Goal: Information Seeking & Learning: Learn about a topic

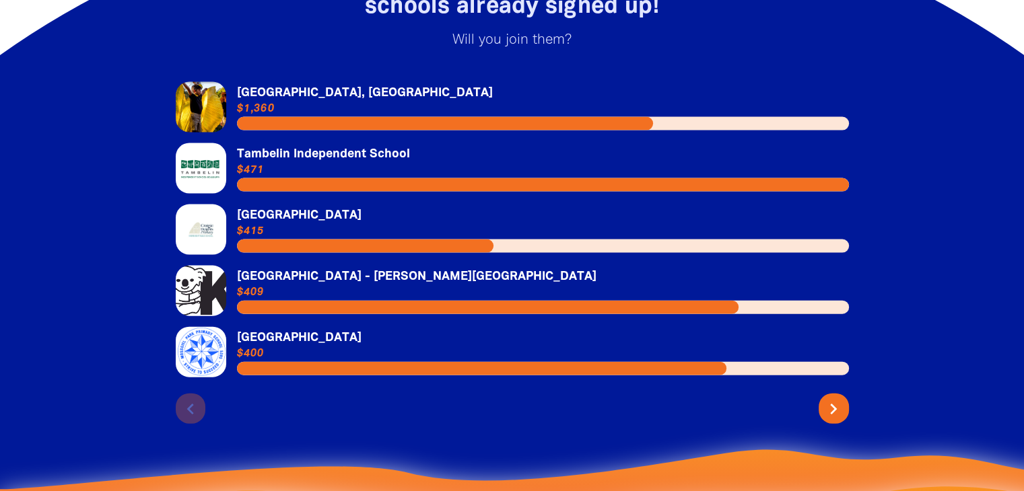
scroll to position [2925, 0]
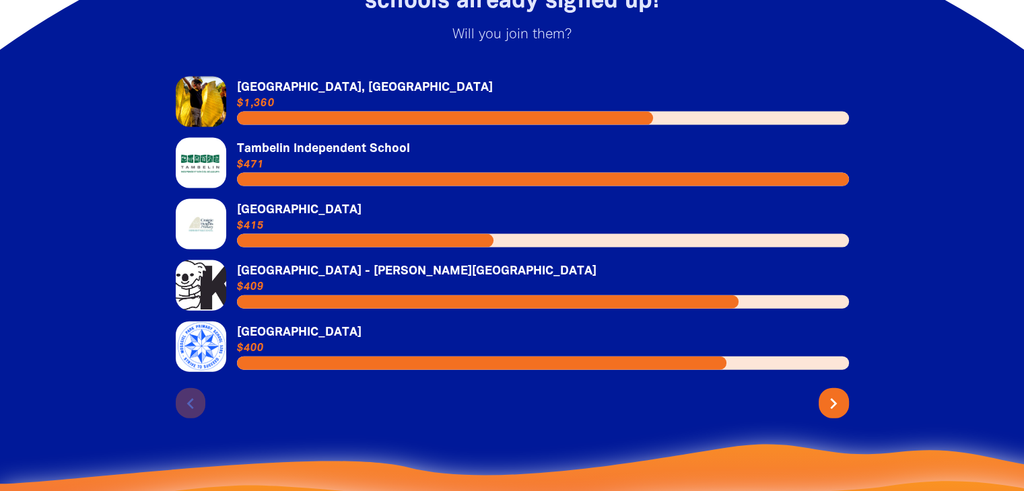
click at [829, 393] on icon "chevron_right" at bounding box center [833, 404] width 22 height 22
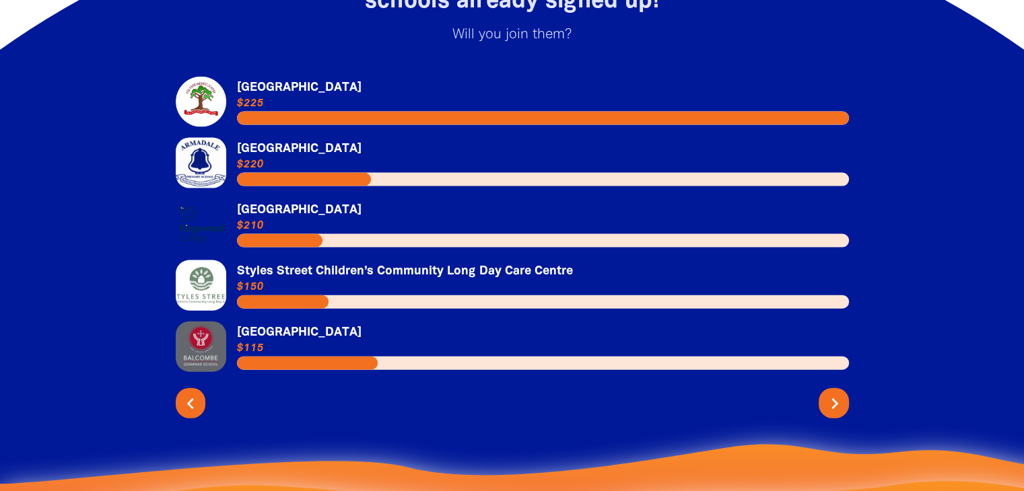
click at [826, 393] on icon "chevron_right" at bounding box center [835, 404] width 22 height 22
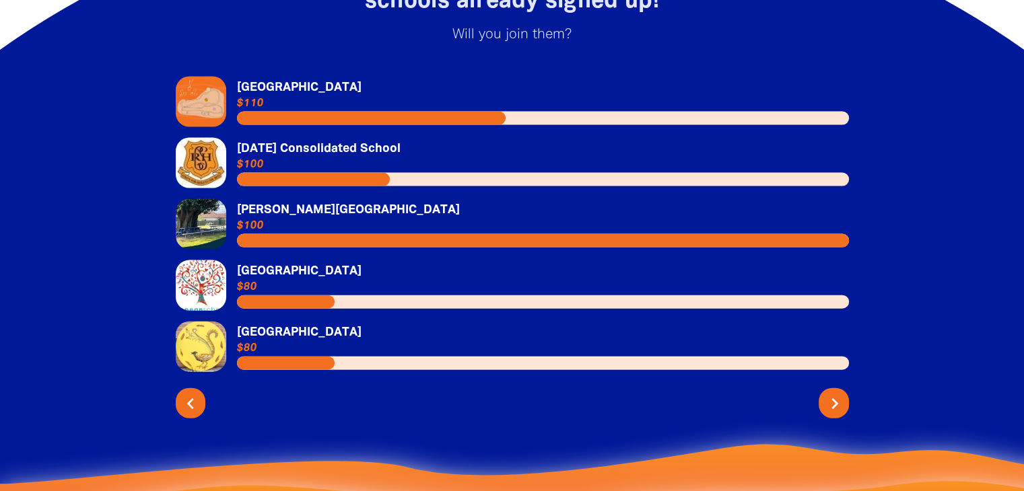
click at [835, 393] on icon "chevron_right" at bounding box center [835, 404] width 22 height 22
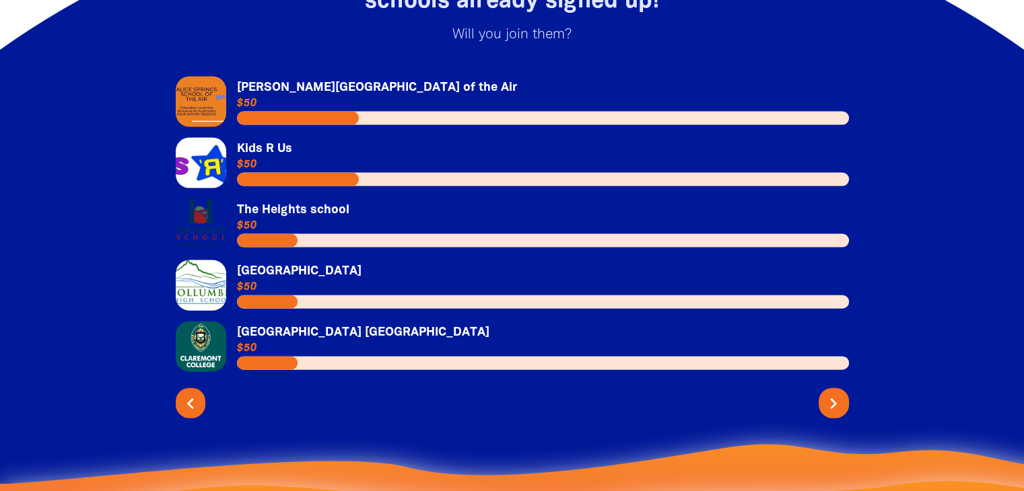
click at [827, 428] on div "Link to [PERSON_NAME][GEOGRAPHIC_DATA] of the [GEOGRAPHIC_DATA][PERSON_NAME] of…" at bounding box center [512, 248] width 727 height 396
click at [829, 393] on icon "chevron_right" at bounding box center [833, 404] width 22 height 22
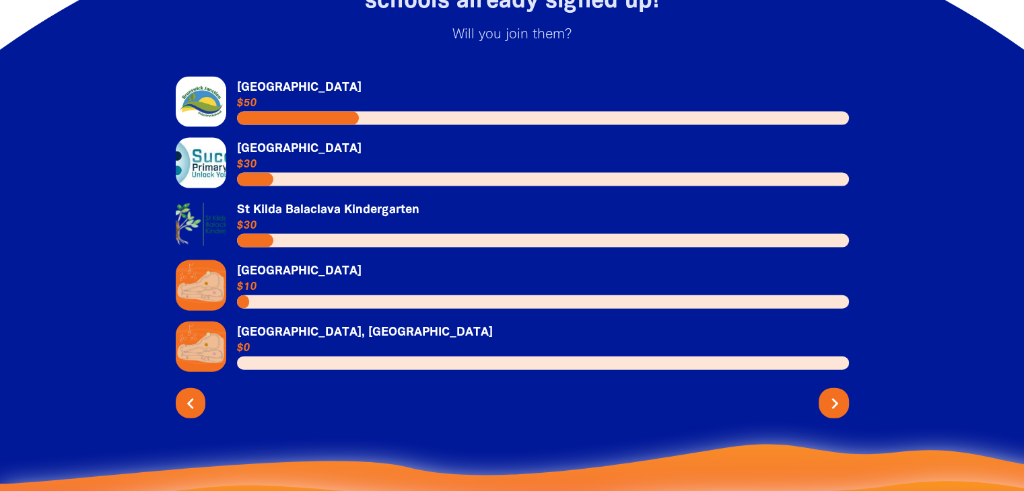
scroll to position [2918, 0]
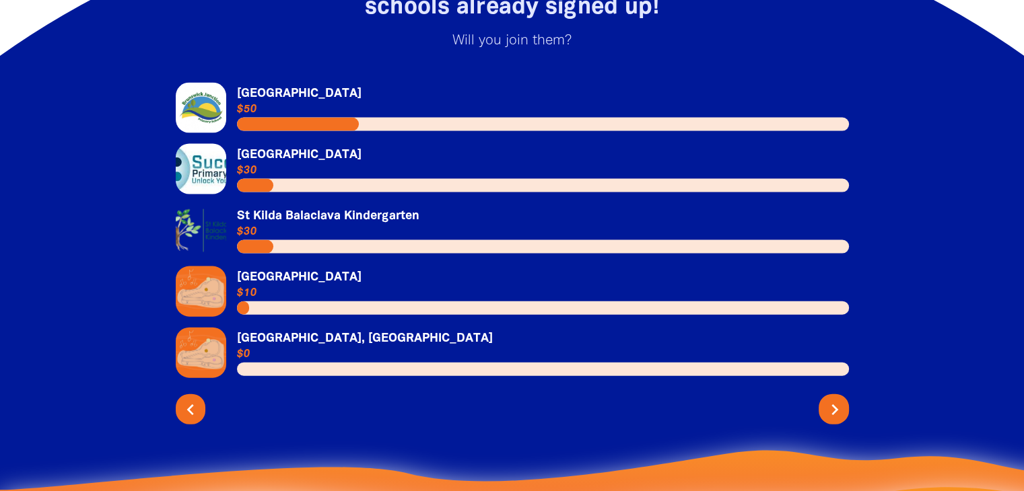
click at [829, 402] on icon "chevron_right" at bounding box center [835, 410] width 22 height 22
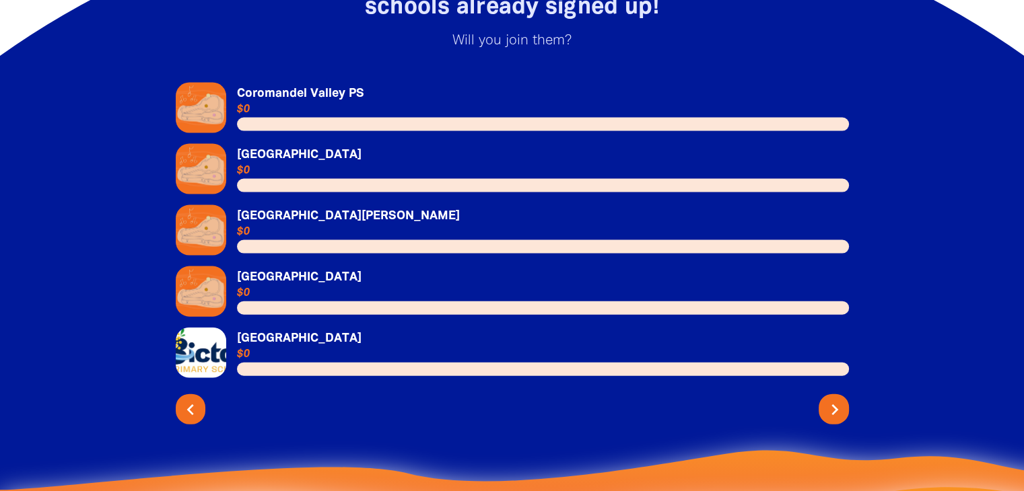
click at [820, 402] on div "chevron_left chevron_right" at bounding box center [512, 407] width 673 height 36
click at [824, 399] on icon "chevron_right" at bounding box center [835, 410] width 22 height 22
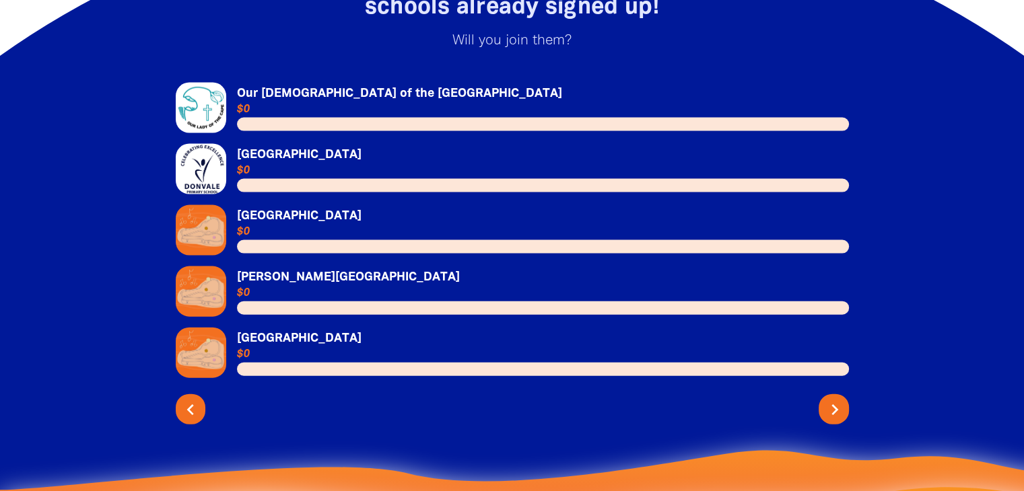
click at [825, 399] on icon "chevron_right" at bounding box center [835, 410] width 22 height 22
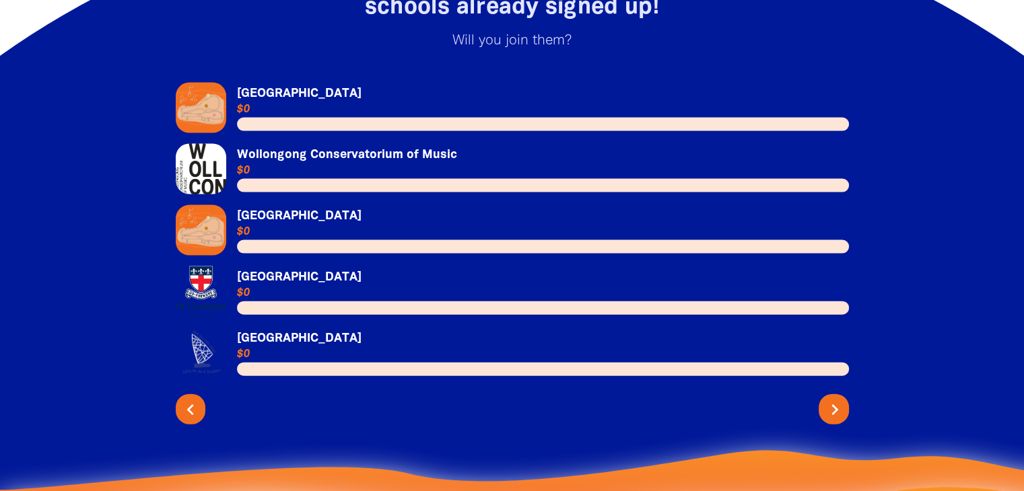
click at [825, 401] on icon "chevron_right" at bounding box center [835, 410] width 22 height 22
